Goal: Task Accomplishment & Management: Use online tool/utility

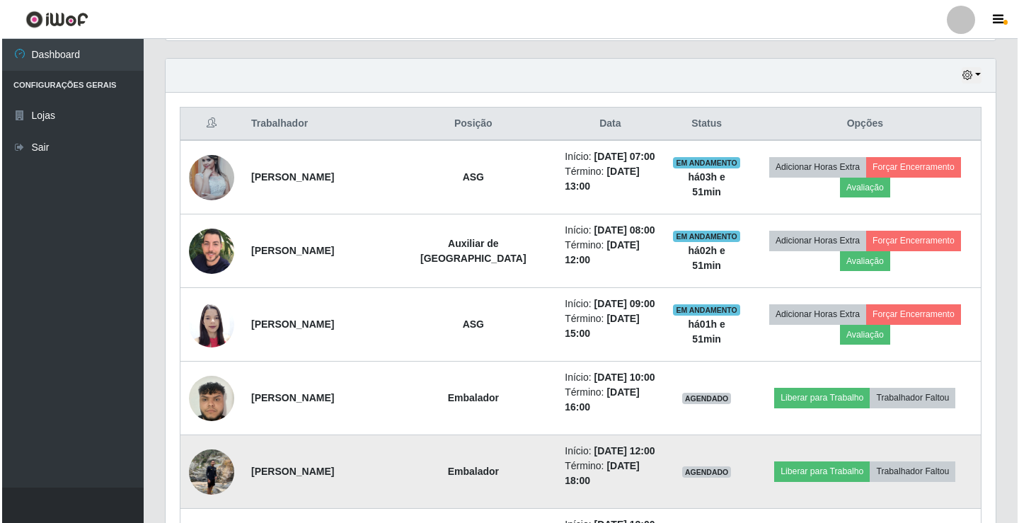
scroll to position [475, 0]
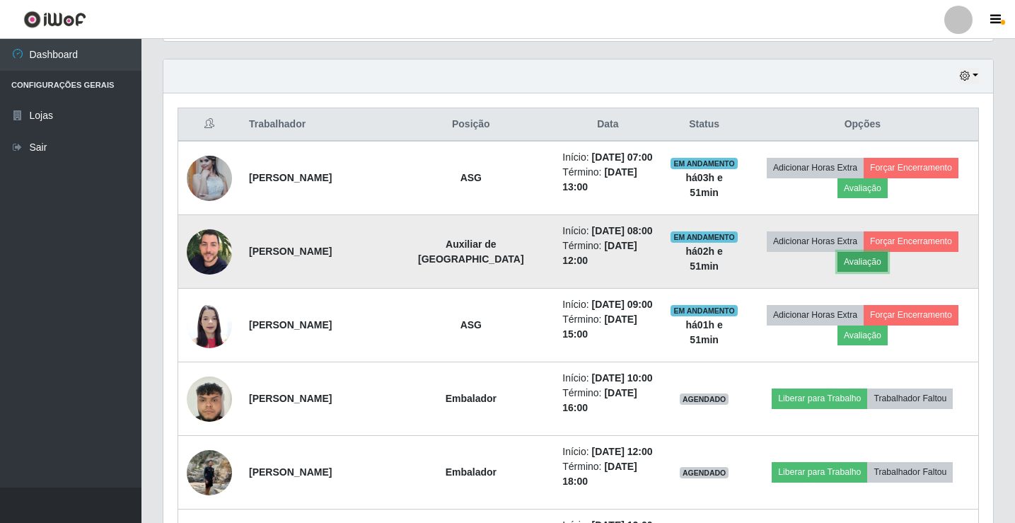
click at [859, 261] on button "Avaliação" at bounding box center [863, 262] width 50 height 20
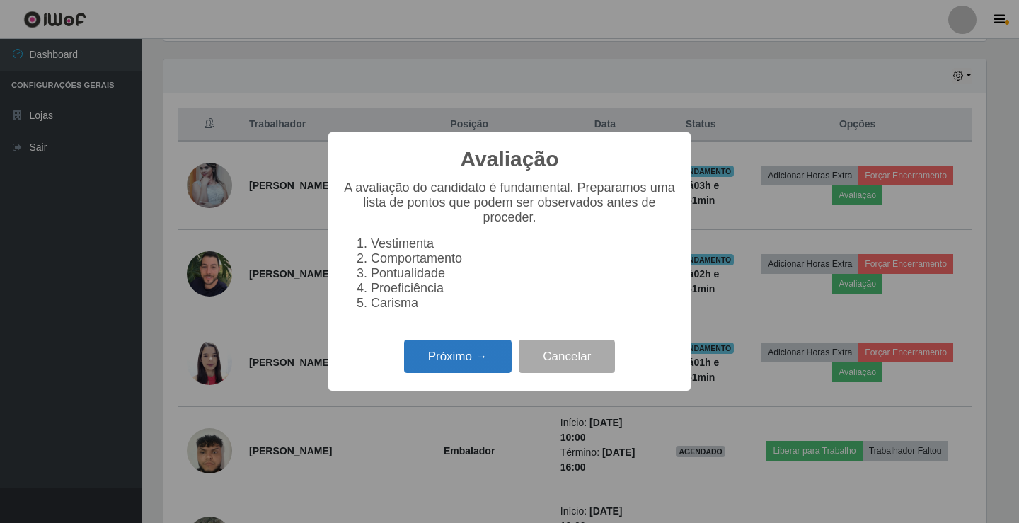
click at [446, 364] on button "Próximo →" at bounding box center [458, 356] width 108 height 33
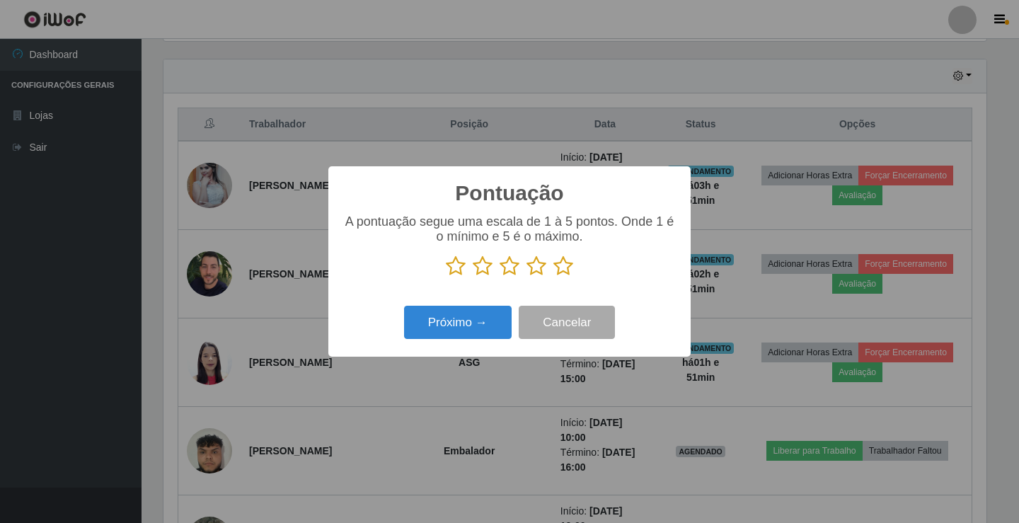
click at [536, 262] on icon at bounding box center [536, 265] width 20 height 21
click at [526, 277] on input "radio" at bounding box center [526, 277] width 0 height 0
click at [485, 320] on button "Próximo →" at bounding box center [458, 322] width 108 height 33
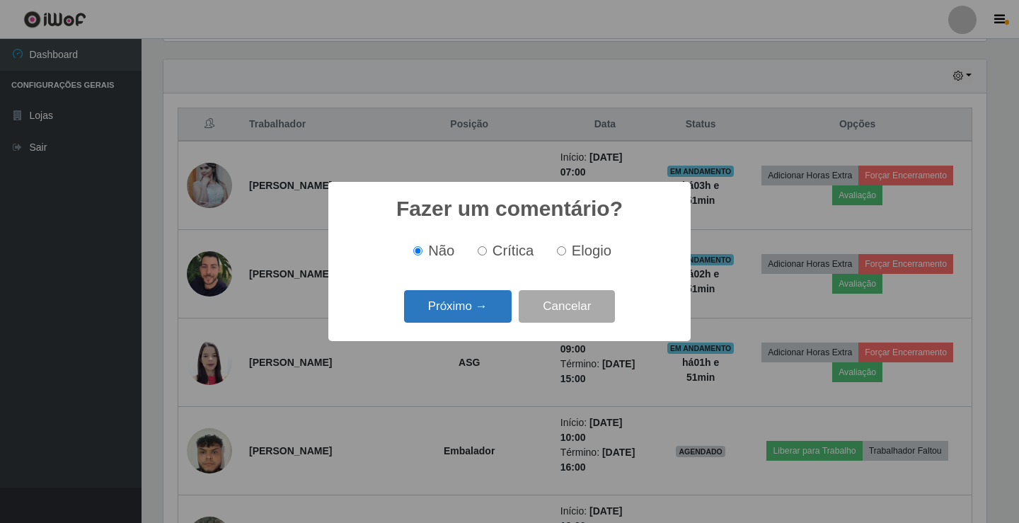
click at [485, 292] on button "Próximo →" at bounding box center [458, 306] width 108 height 33
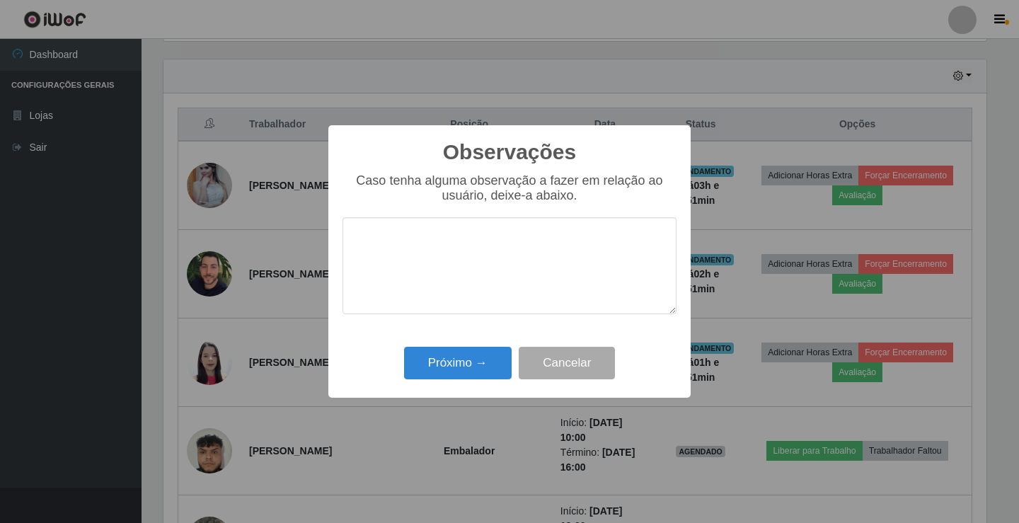
click at [480, 269] on textarea at bounding box center [509, 265] width 334 height 97
type textarea "ativo"
click at [462, 373] on button "Próximo →" at bounding box center [458, 363] width 108 height 33
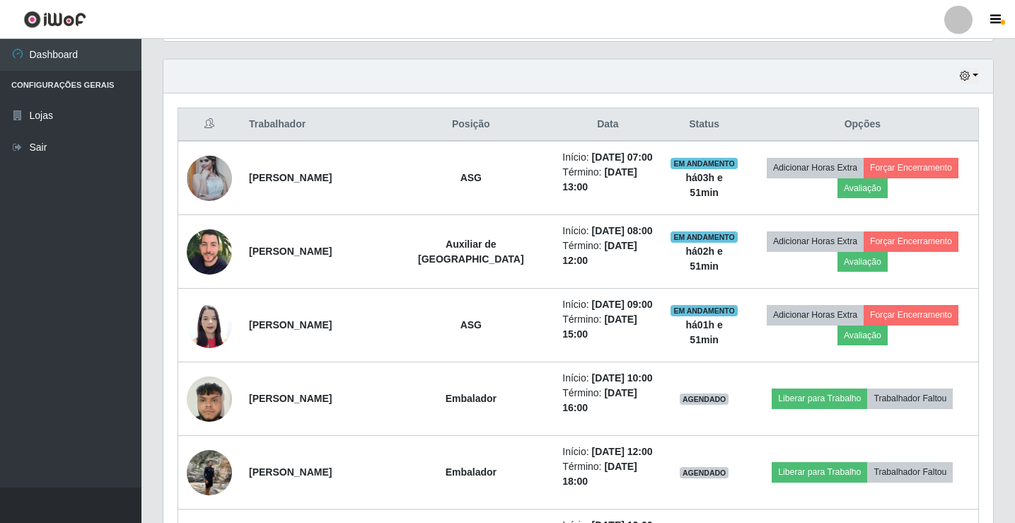
scroll to position [294, 823]
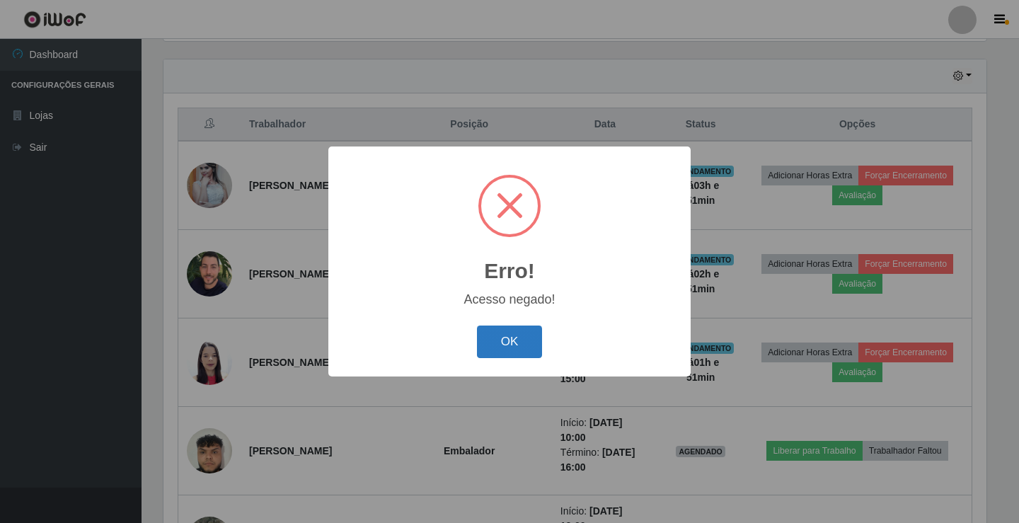
click at [504, 335] on button "OK" at bounding box center [510, 341] width 66 height 33
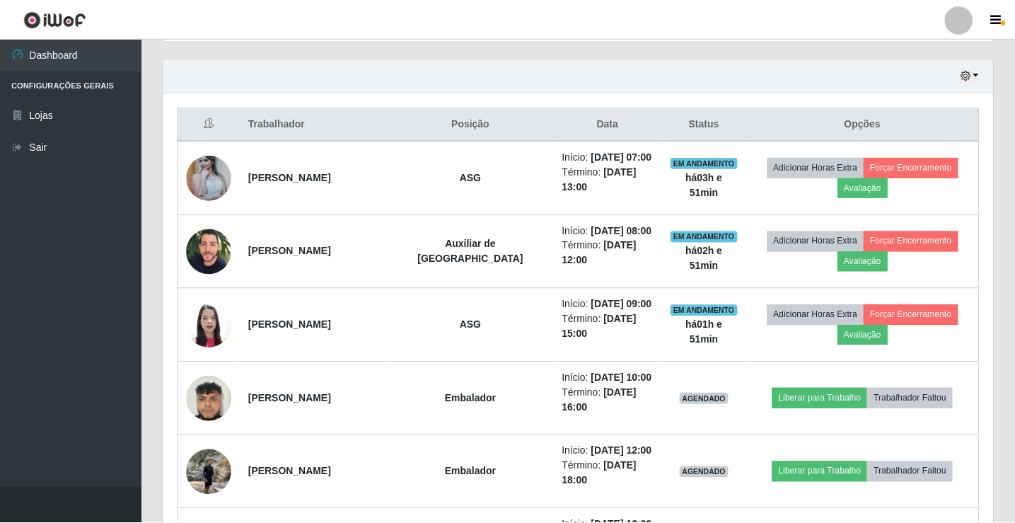
scroll to position [294, 830]
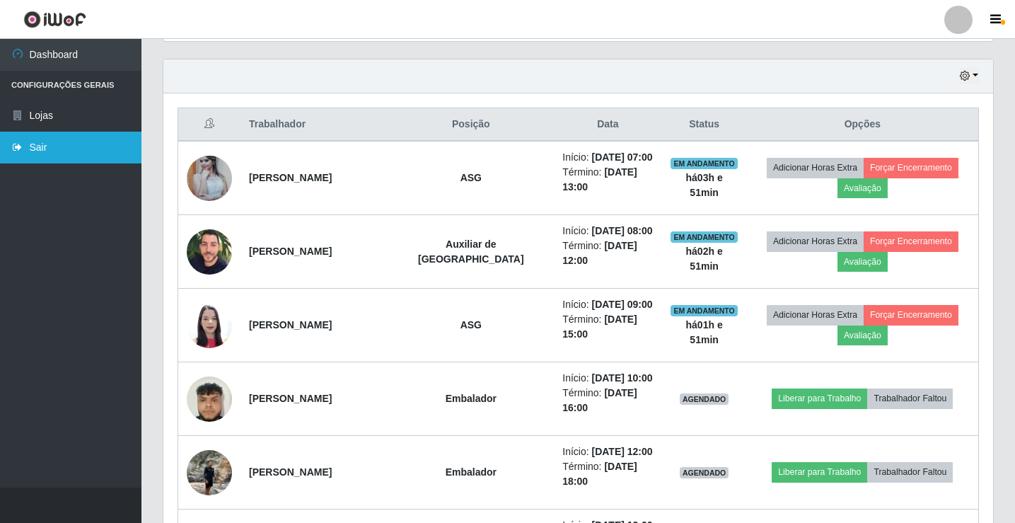
click at [30, 144] on link "Sair" at bounding box center [71, 148] width 142 height 32
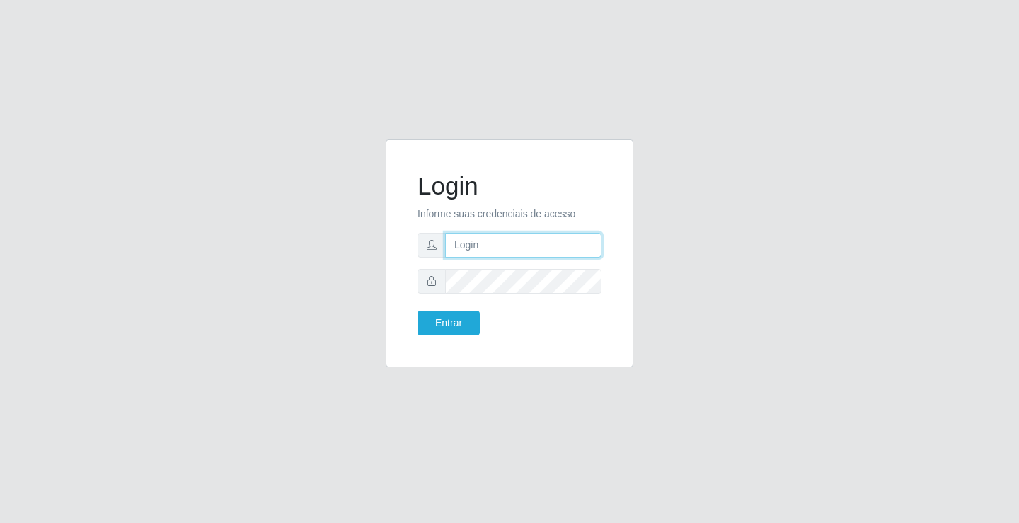
click at [482, 241] on input "text" at bounding box center [523, 245] width 156 height 25
type input "zivaneide@ideal"
click at [417, 311] on button "Entrar" at bounding box center [448, 323] width 62 height 25
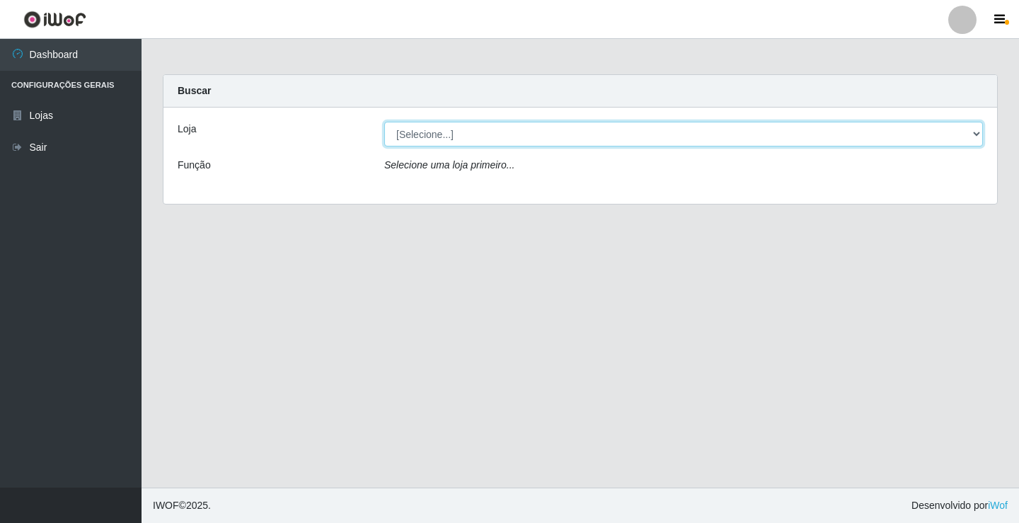
click at [975, 134] on select "[Selecione...] Ideal - Conceição" at bounding box center [683, 134] width 599 height 25
select select "231"
click at [384, 122] on select "[Selecione...] Ideal - Conceição" at bounding box center [683, 134] width 599 height 25
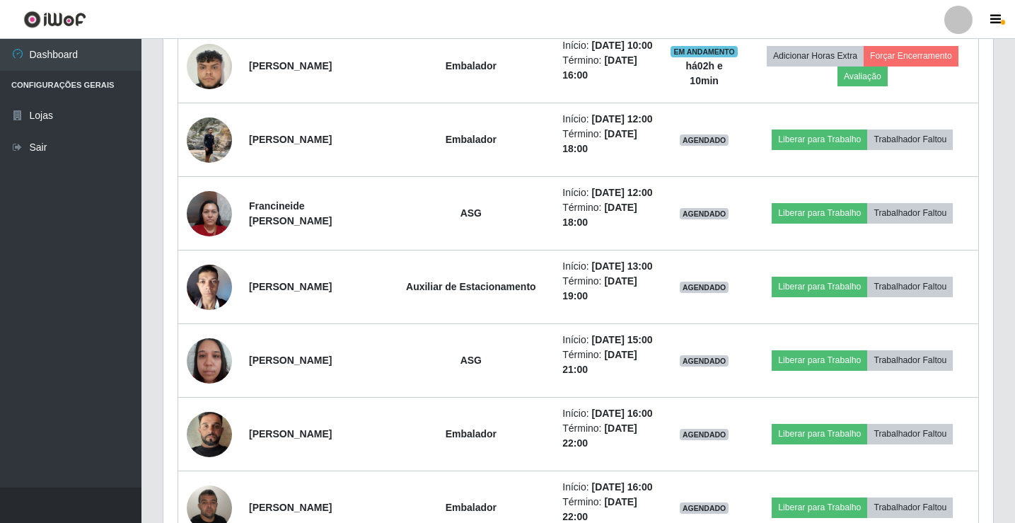
scroll to position [849, 0]
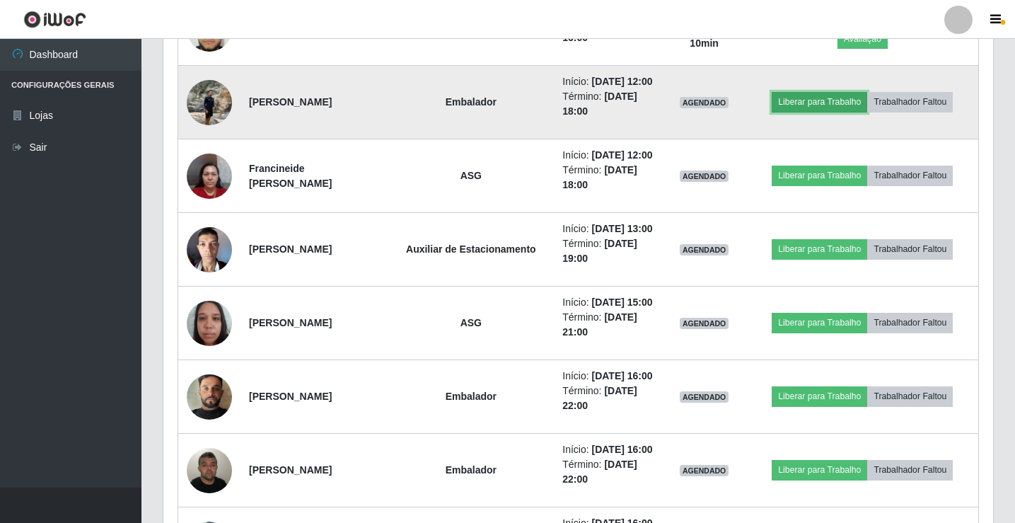
click at [843, 112] on button "Liberar para Trabalho" at bounding box center [820, 102] width 96 height 20
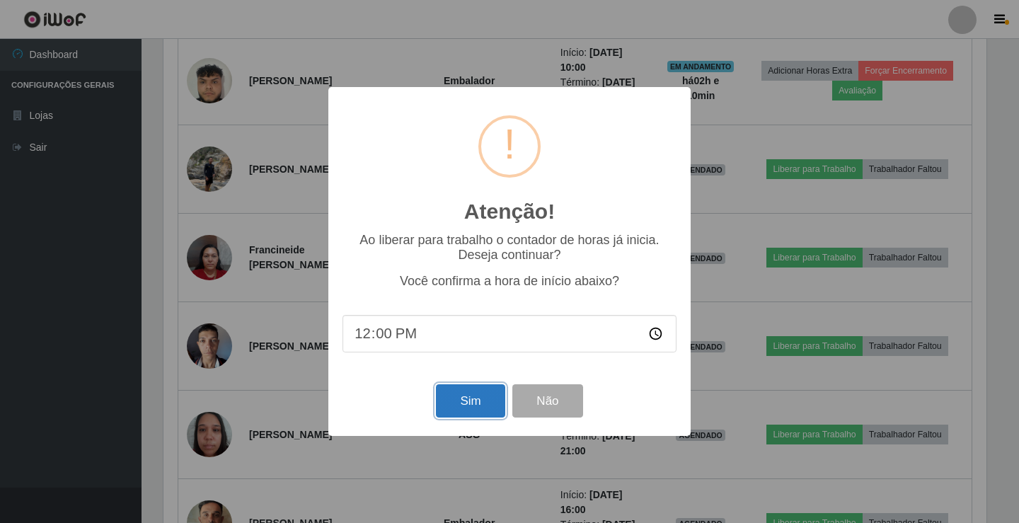
click at [475, 399] on button "Sim" at bounding box center [470, 400] width 69 height 33
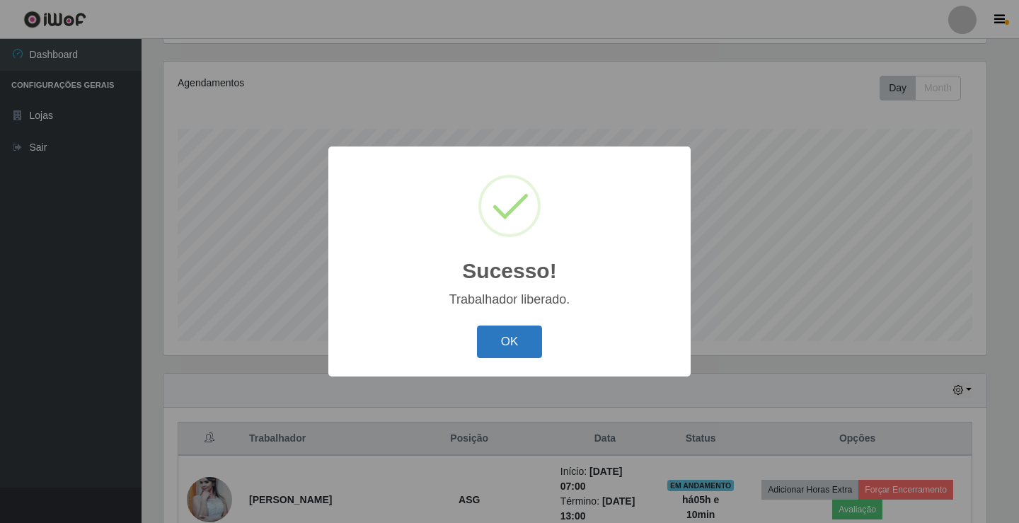
click at [483, 344] on button "OK" at bounding box center [510, 341] width 66 height 33
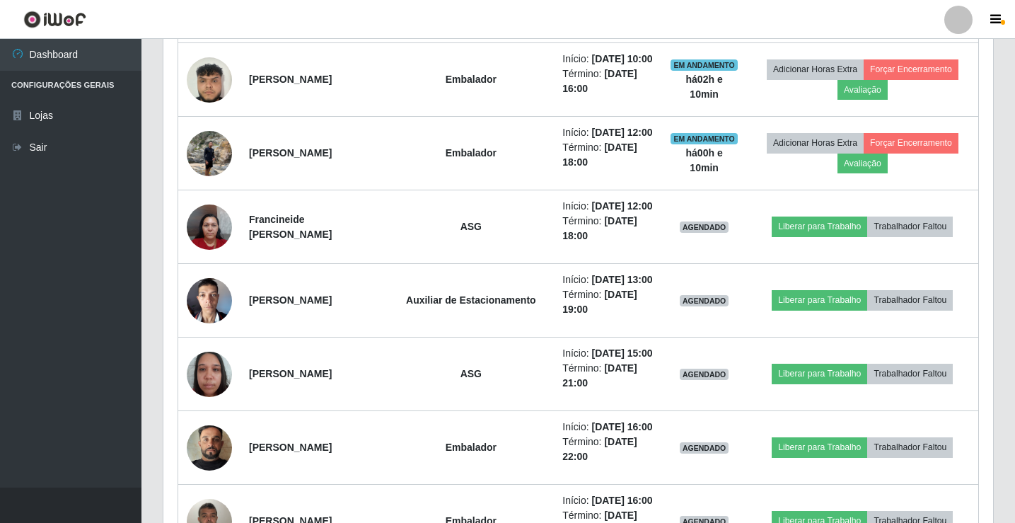
scroll to position [802, 0]
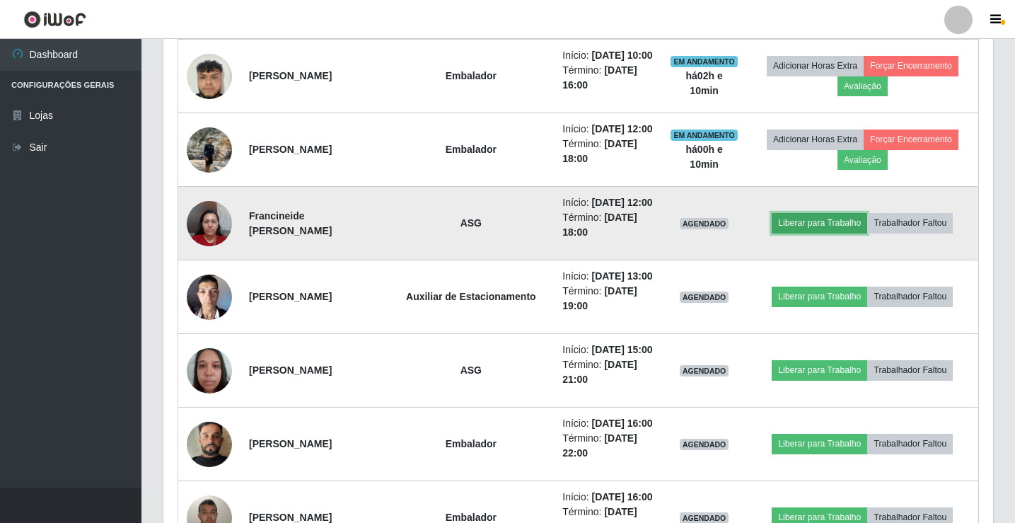
click at [839, 233] on button "Liberar para Trabalho" at bounding box center [820, 223] width 96 height 20
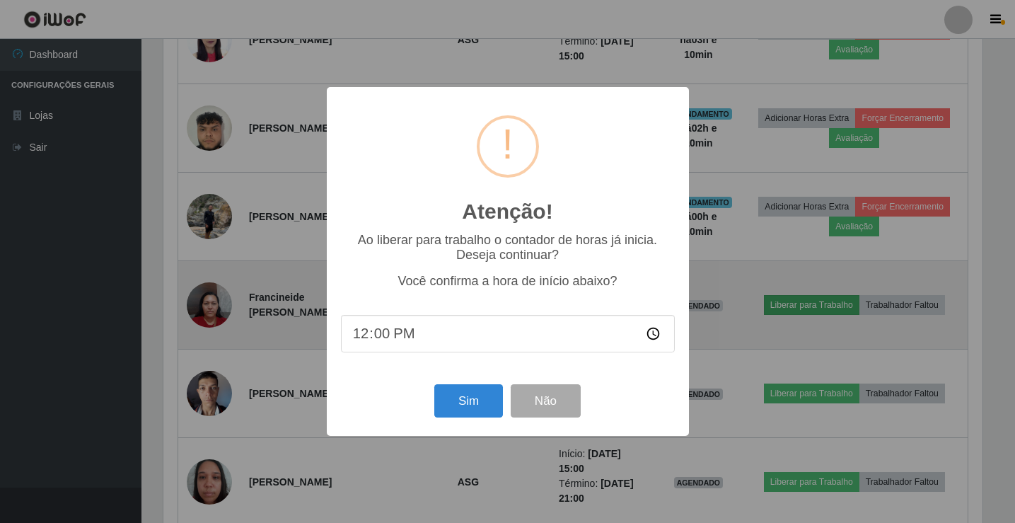
scroll to position [294, 823]
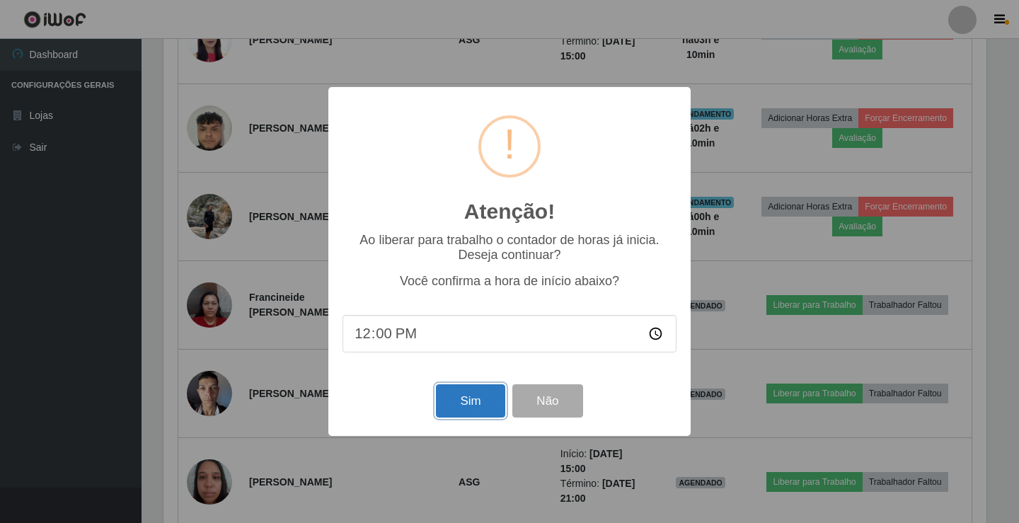
click at [487, 400] on button "Sim" at bounding box center [470, 400] width 69 height 33
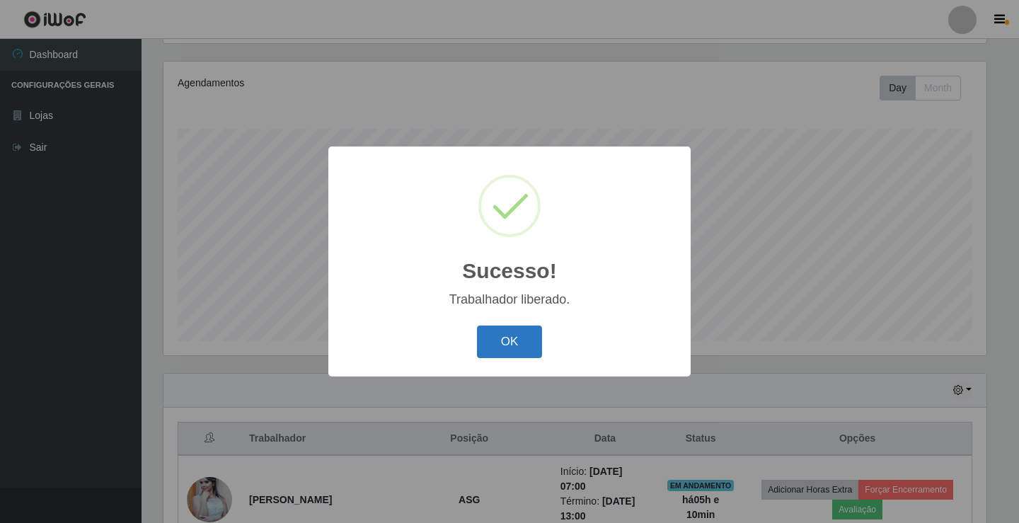
click at [519, 335] on button "OK" at bounding box center [510, 341] width 66 height 33
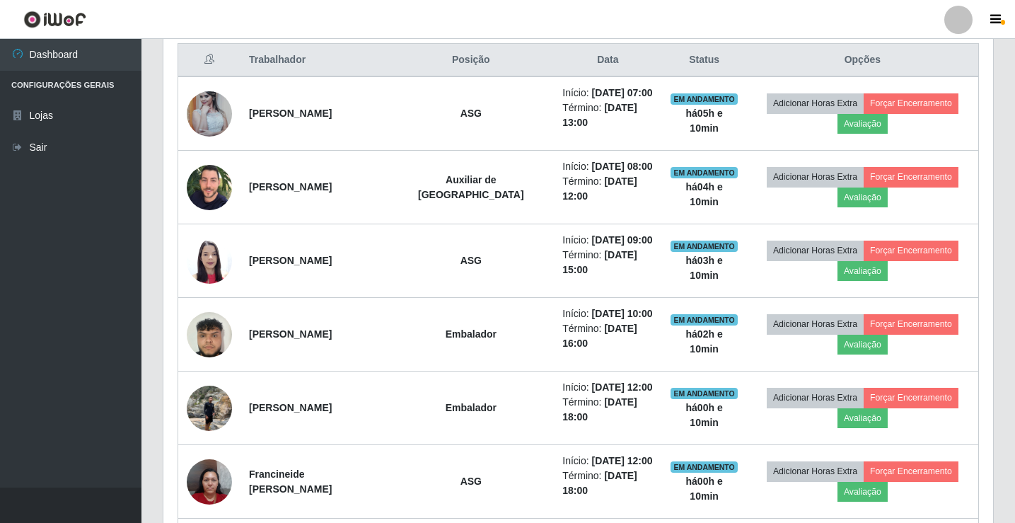
scroll to position [519, 0]
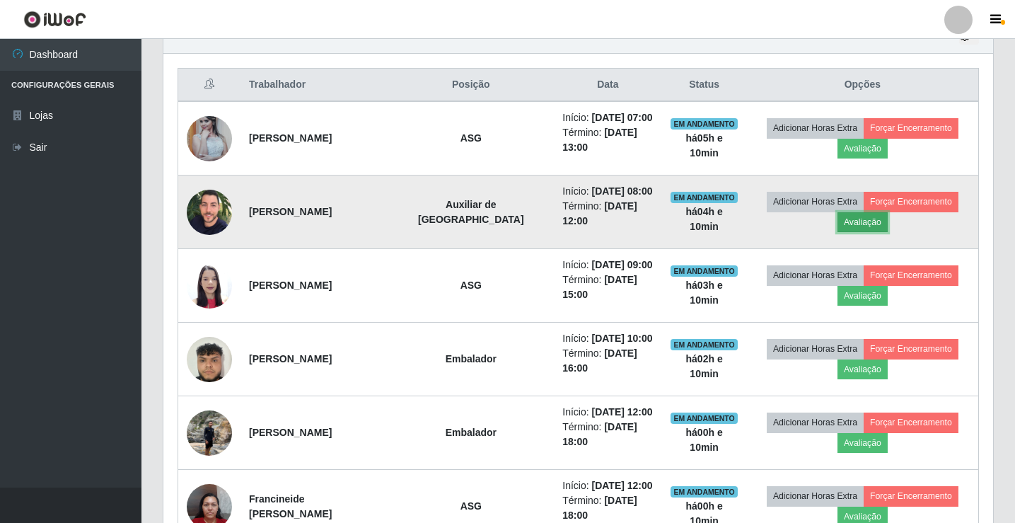
click at [874, 232] on button "Avaliação" at bounding box center [863, 222] width 50 height 20
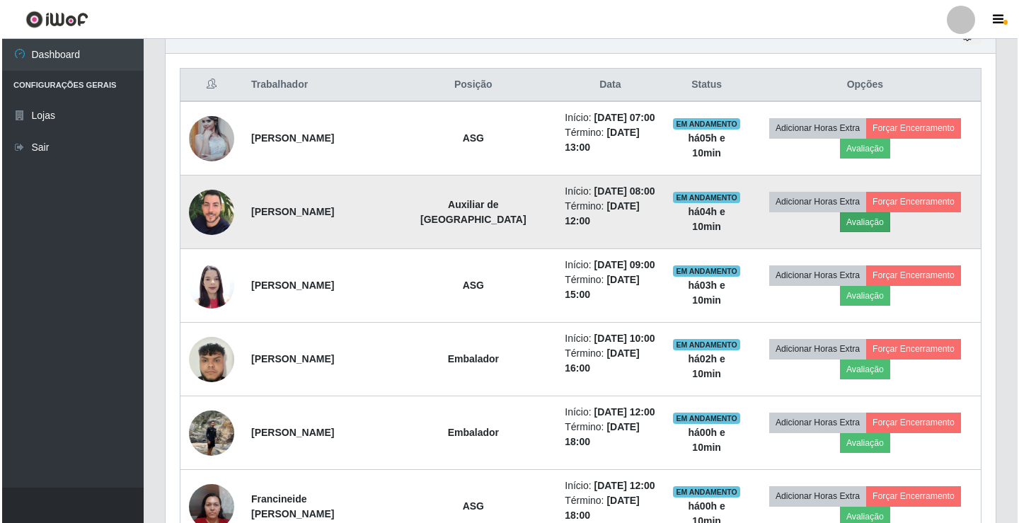
scroll to position [294, 823]
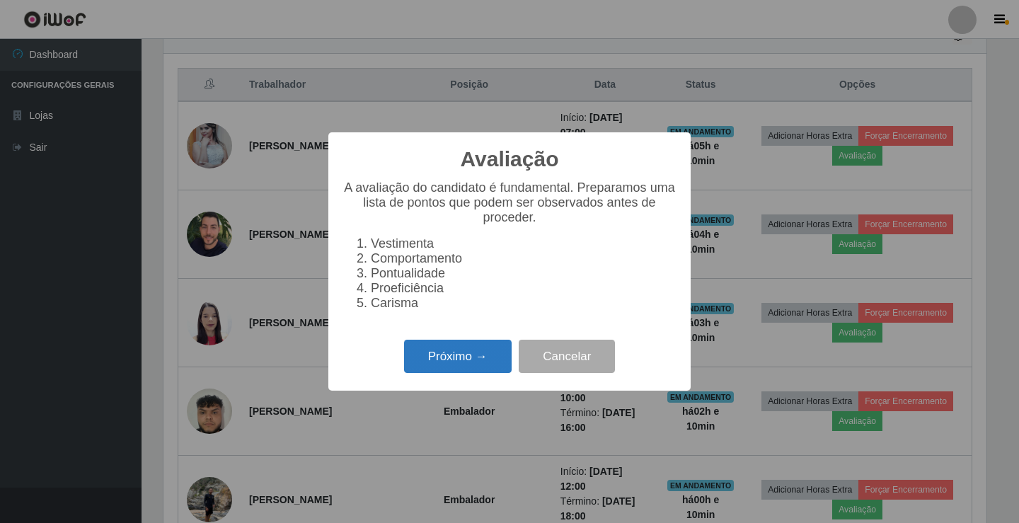
click at [491, 364] on button "Próximo →" at bounding box center [458, 356] width 108 height 33
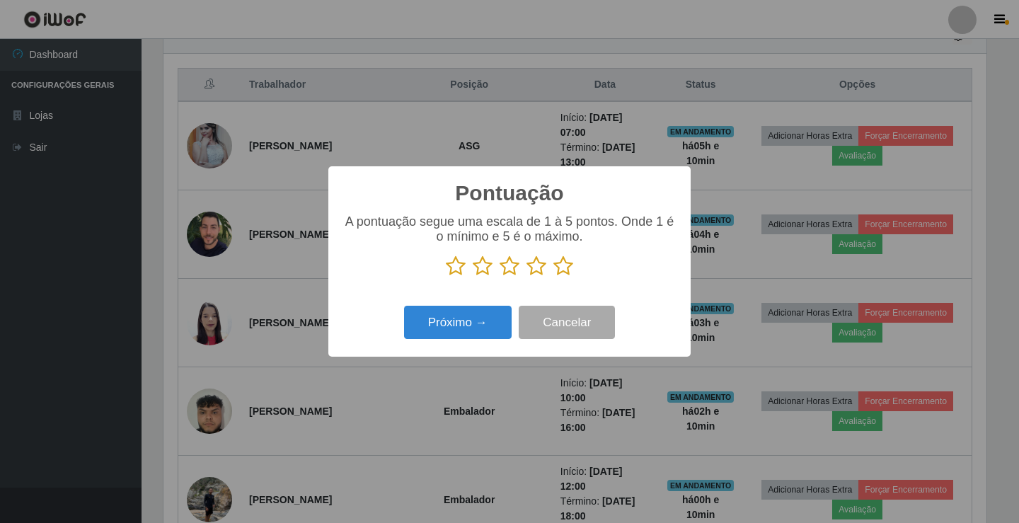
scroll to position [707245, 706716]
click at [536, 267] on icon at bounding box center [536, 265] width 20 height 21
click at [526, 277] on input "radio" at bounding box center [526, 277] width 0 height 0
click at [485, 316] on button "Próximo →" at bounding box center [458, 322] width 108 height 33
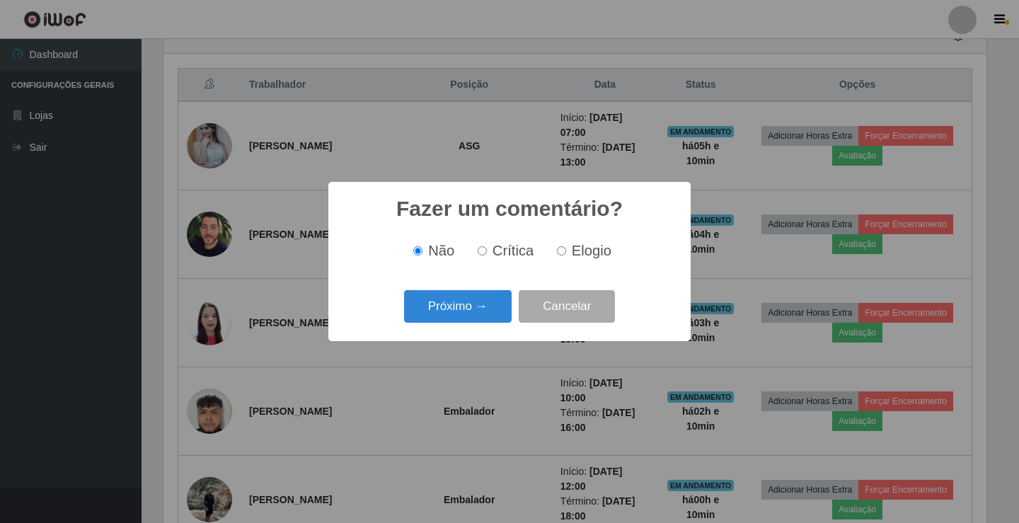
click at [485, 316] on button "Próximo →" at bounding box center [458, 306] width 108 height 33
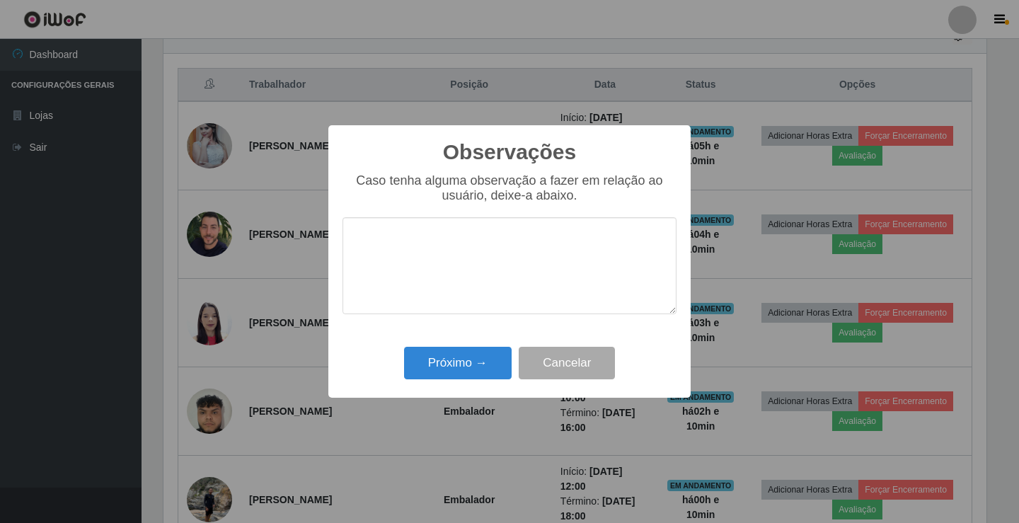
click at [478, 283] on textarea at bounding box center [509, 265] width 334 height 97
type textarea "ativa"
click at [473, 354] on button "Próximo →" at bounding box center [458, 363] width 108 height 33
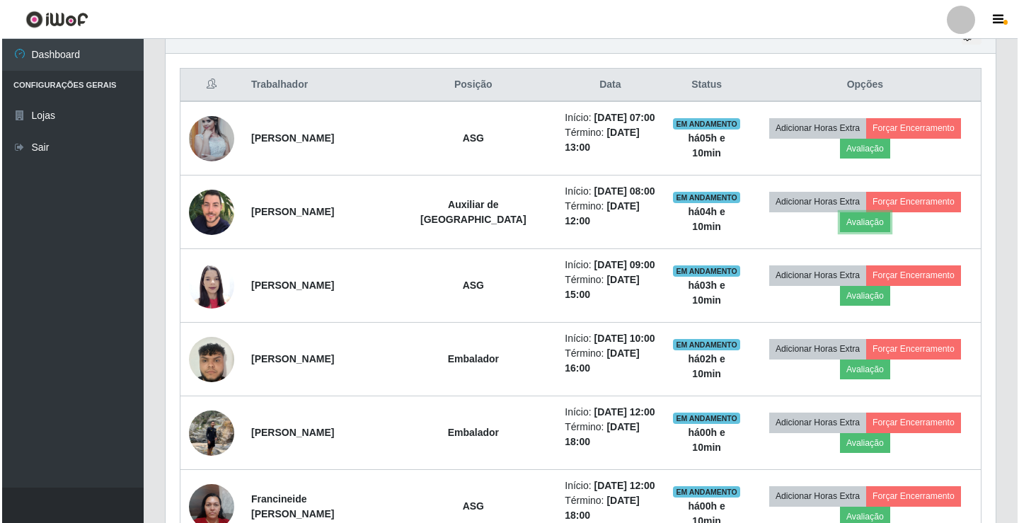
scroll to position [0, 0]
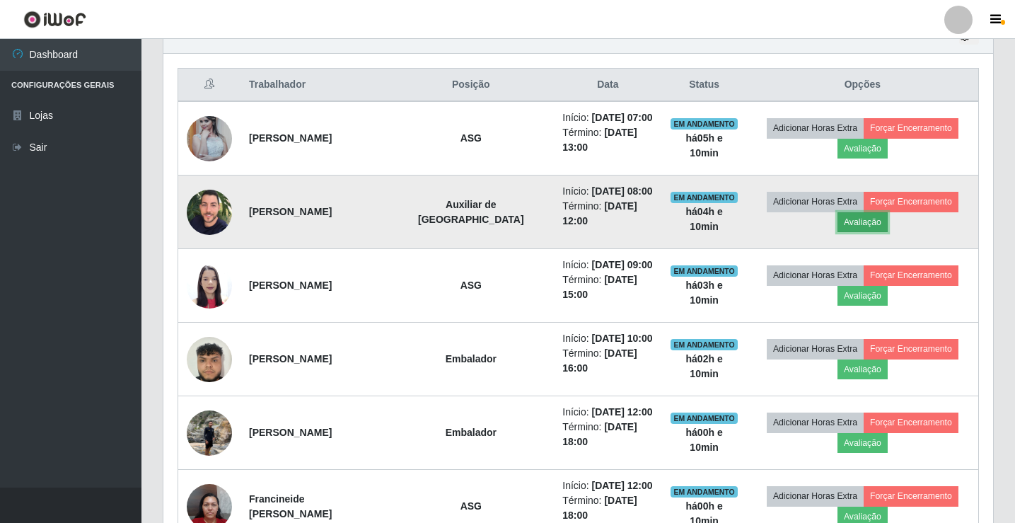
click at [870, 232] on button "Avaliação" at bounding box center [863, 222] width 50 height 20
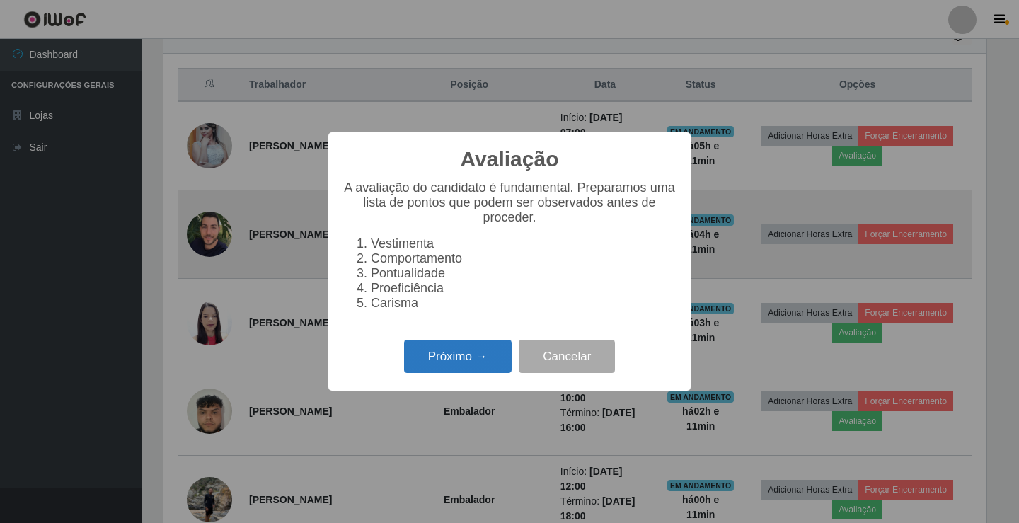
click at [463, 364] on button "Próximo →" at bounding box center [458, 356] width 108 height 33
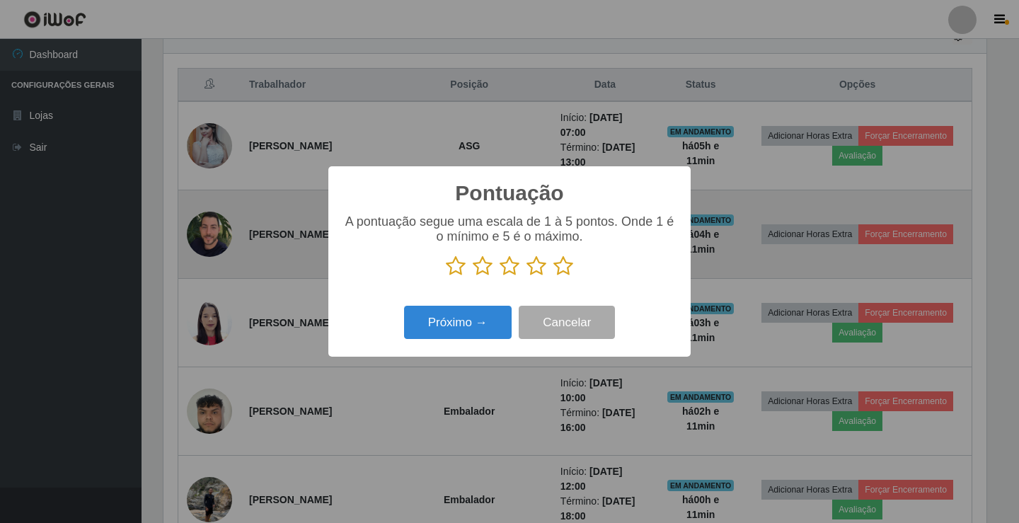
scroll to position [707245, 706716]
click at [514, 267] on icon at bounding box center [510, 265] width 20 height 21
click at [500, 277] on input "radio" at bounding box center [500, 277] width 0 height 0
click at [485, 321] on button "Próximo →" at bounding box center [458, 322] width 108 height 33
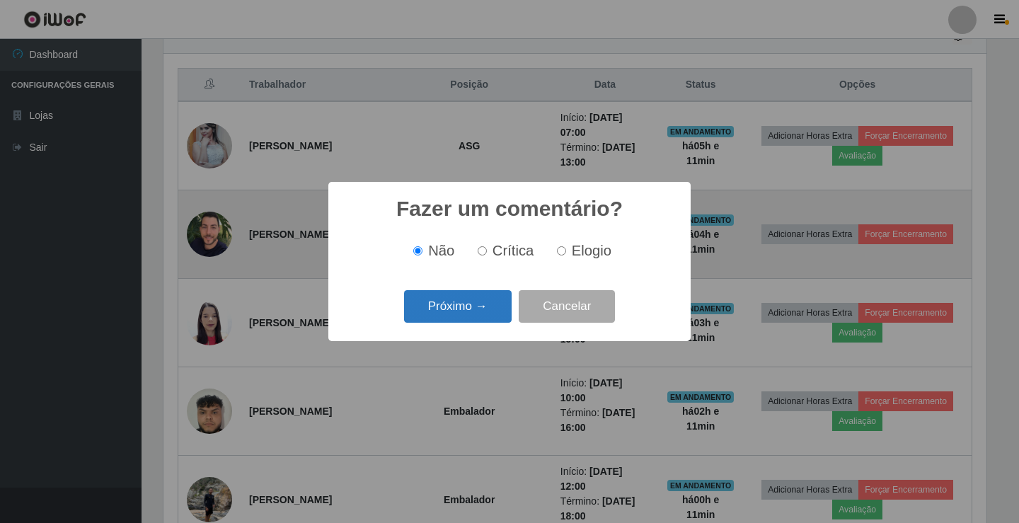
click at [485, 300] on button "Próximo →" at bounding box center [458, 306] width 108 height 33
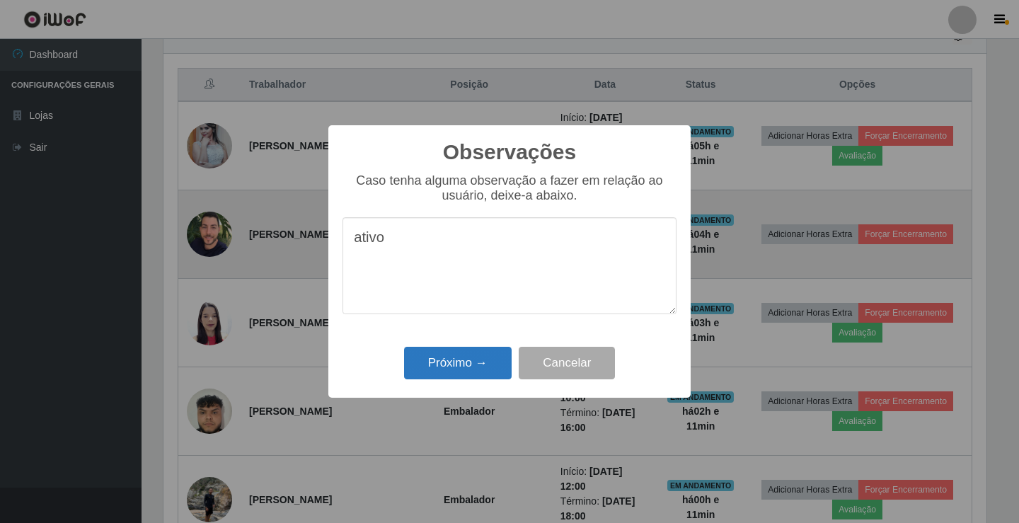
type textarea "ativo"
click at [467, 370] on button "Próximo →" at bounding box center [458, 363] width 108 height 33
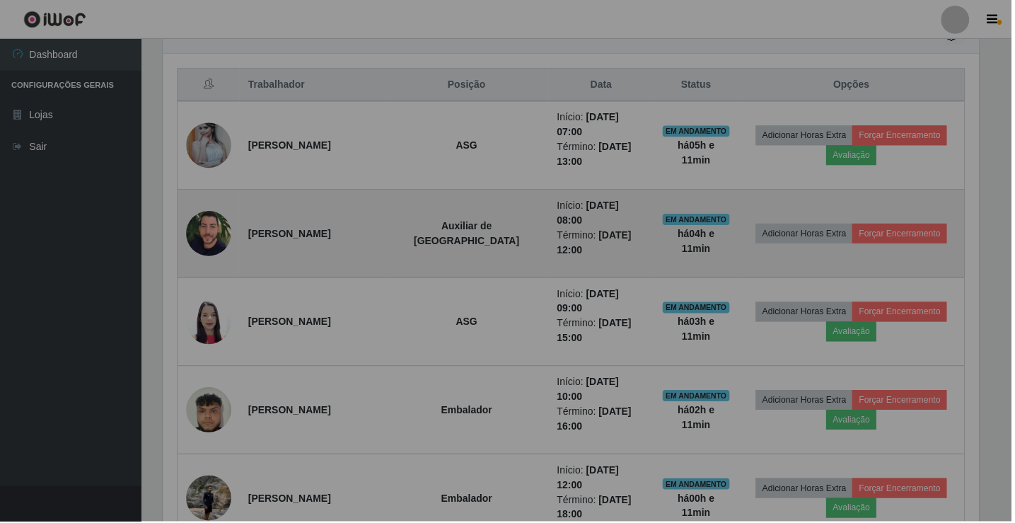
scroll to position [294, 830]
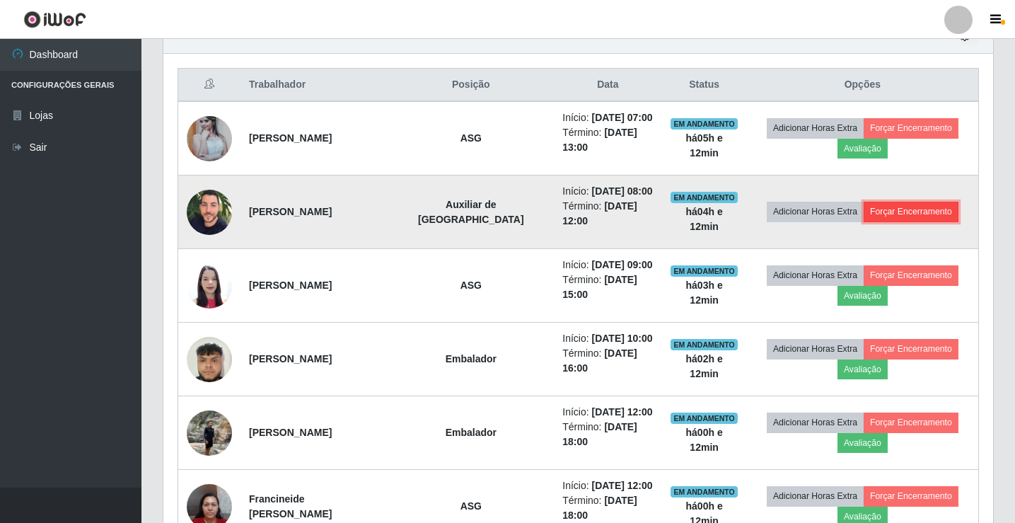
click at [913, 221] on button "Forçar Encerramento" at bounding box center [911, 212] width 95 height 20
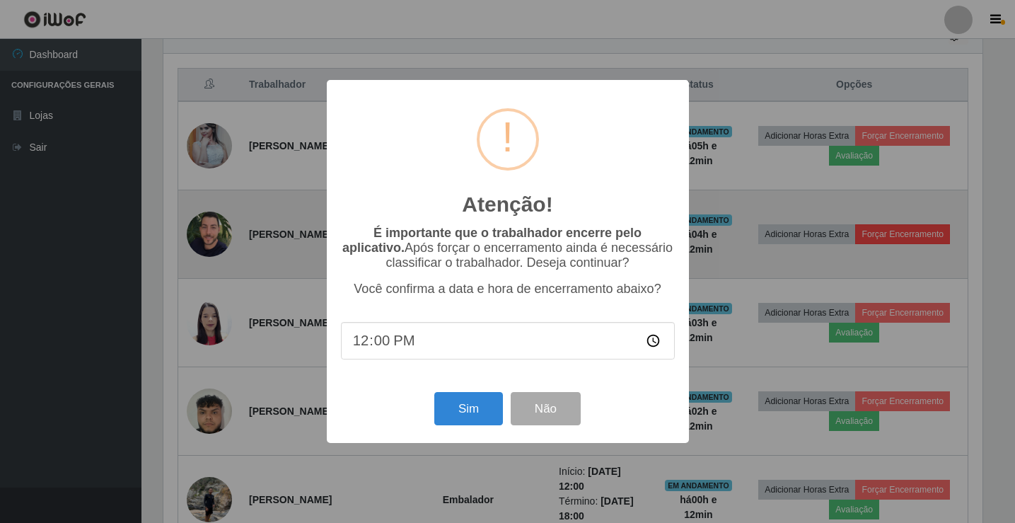
scroll to position [294, 823]
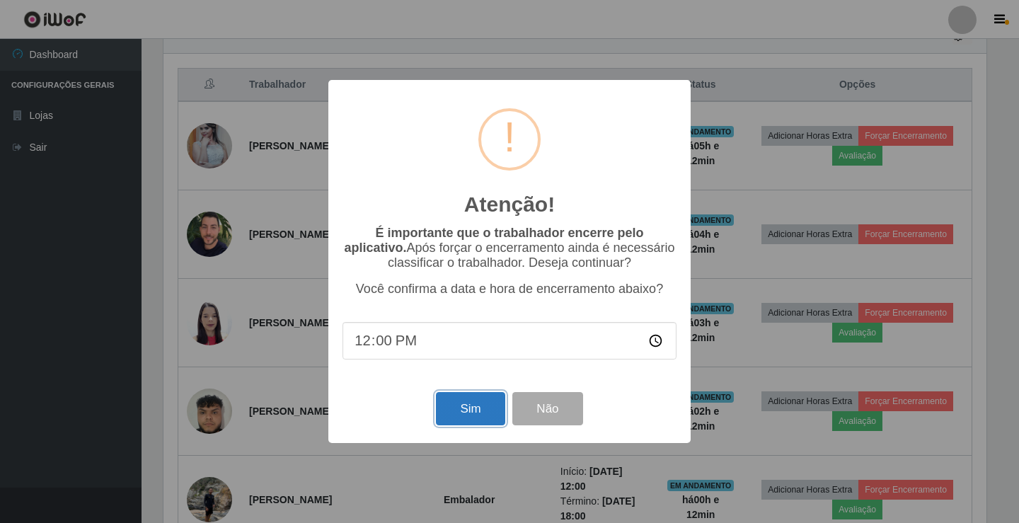
click at [471, 417] on button "Sim" at bounding box center [470, 408] width 69 height 33
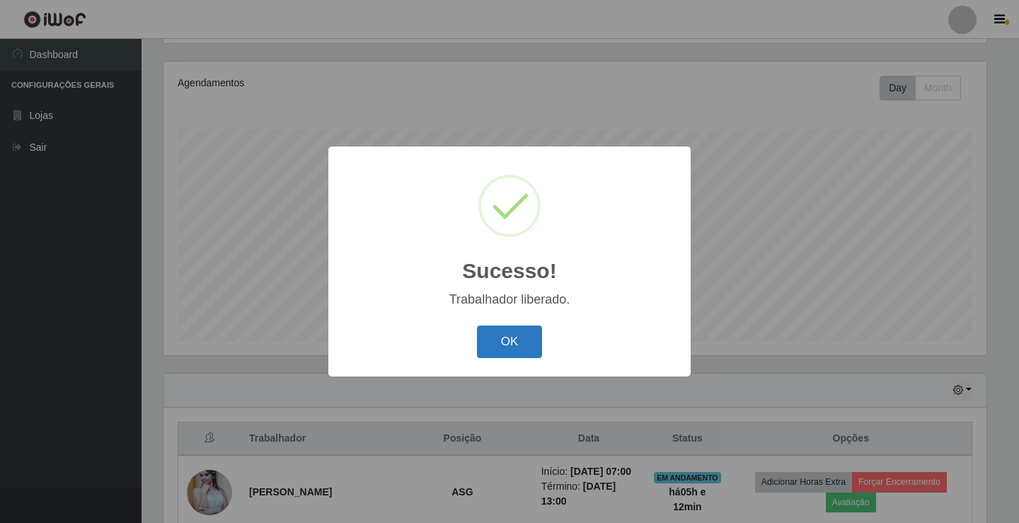
click at [511, 347] on button "OK" at bounding box center [510, 341] width 66 height 33
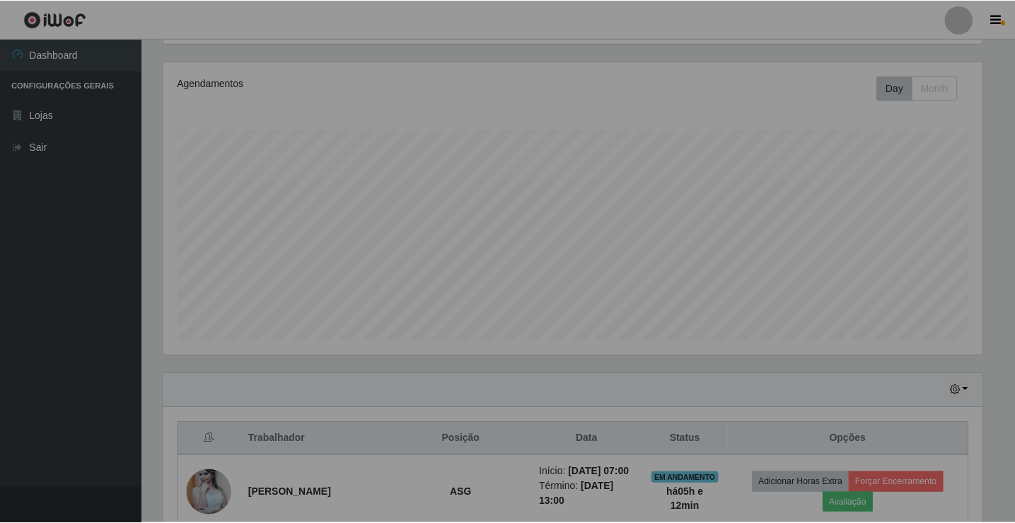
scroll to position [294, 830]
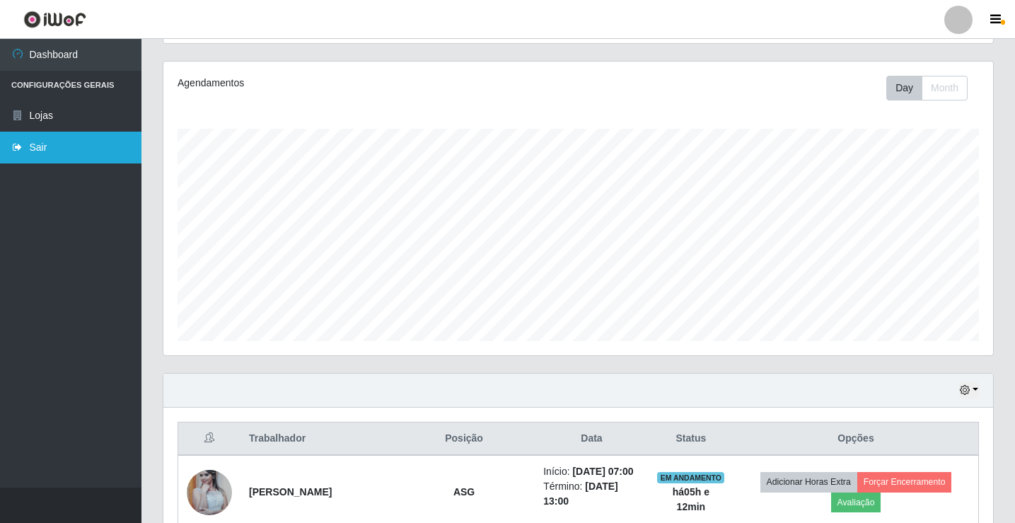
click at [70, 149] on link "Sair" at bounding box center [71, 148] width 142 height 32
